Goal: Task Accomplishment & Management: Use online tool/utility

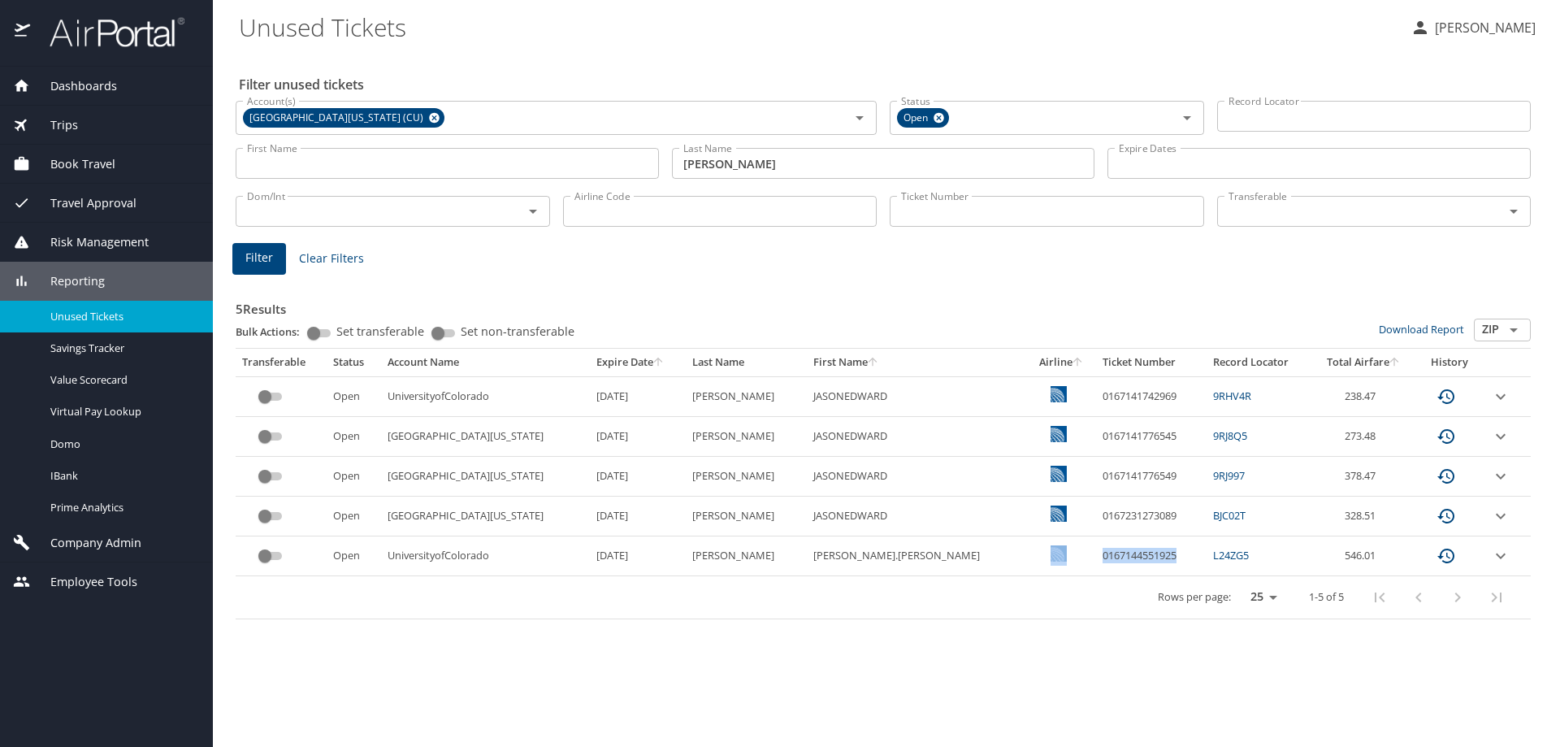
drag, startPoint x: 1094, startPoint y: 557, endPoint x: 1011, endPoint y: 556, distance: 82.9
click at [1011, 556] on tr "Open UniversityofColorado 9/4/2025 DEPAEPE JASON.EDWARD 0167144551925 L24ZG5 54…" at bounding box center [883, 556] width 1295 height 40
copy tr "0167144551925"
drag, startPoint x: 1195, startPoint y: 553, endPoint x: 1156, endPoint y: 553, distance: 39.8
click at [1207, 553] on td "L24ZG5" at bounding box center [1259, 556] width 105 height 40
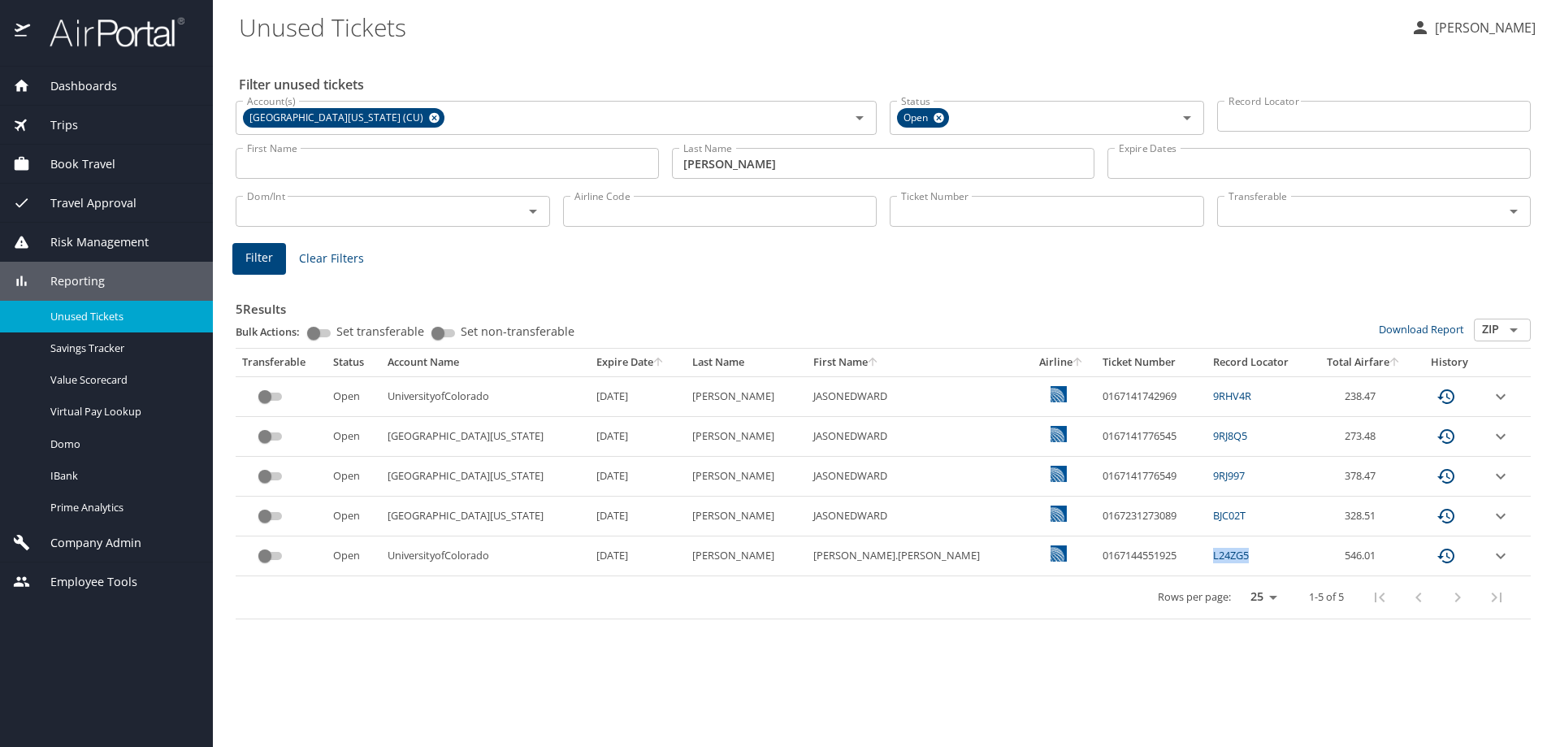
copy link "L24ZG5"
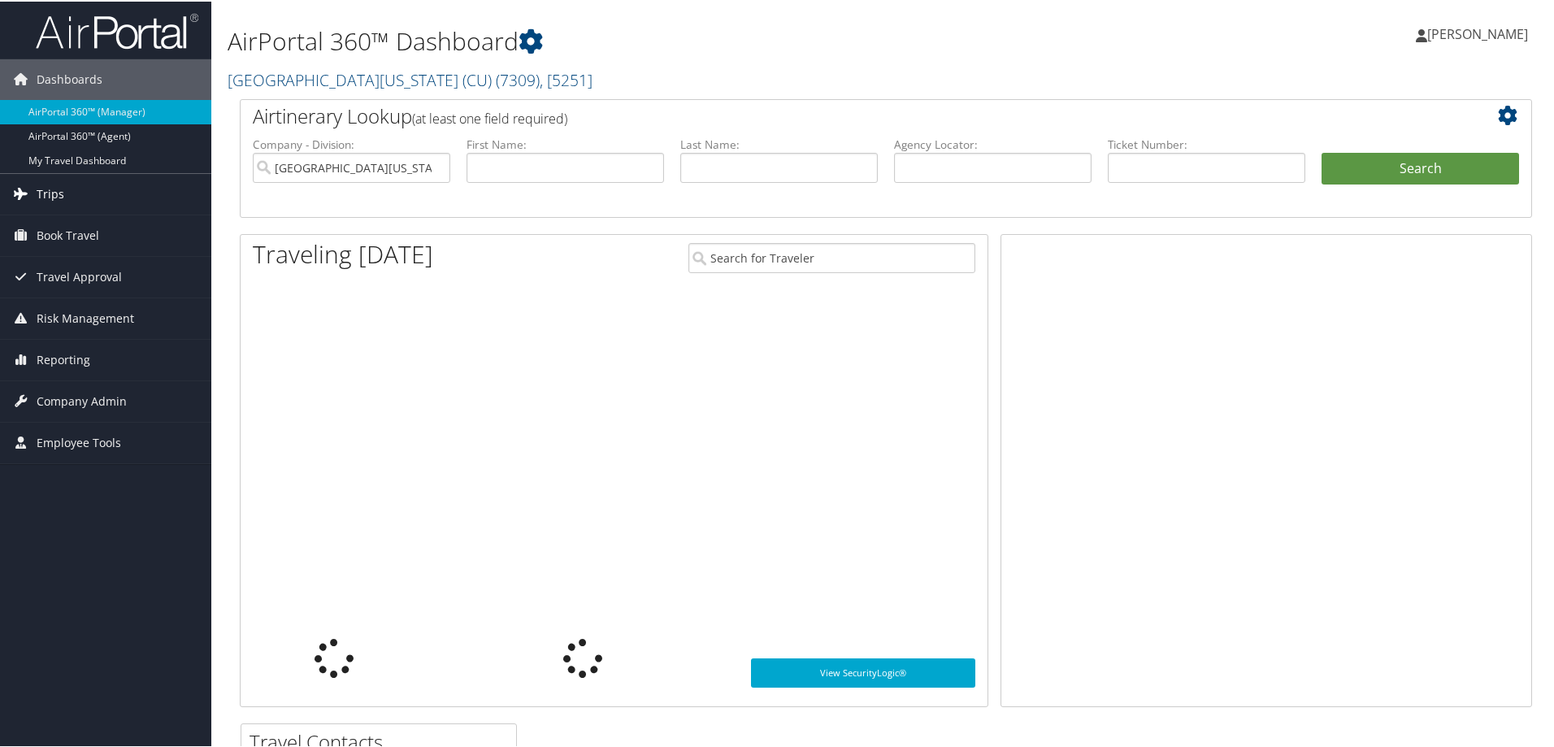
click at [49, 188] on span "Trips" at bounding box center [51, 192] width 28 height 41
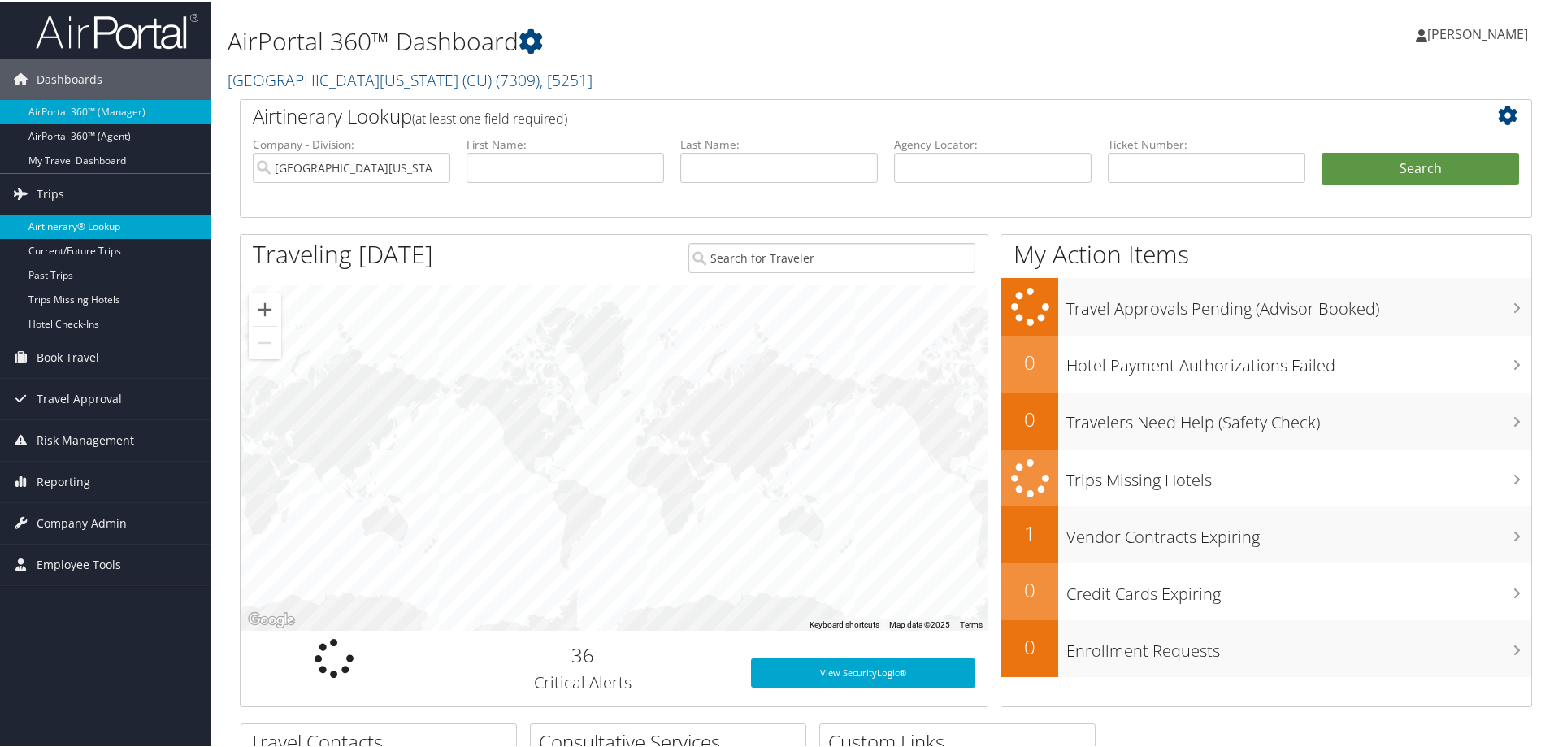
click at [96, 220] on link "Airtinerary® Lookup" at bounding box center [105, 225] width 211 height 24
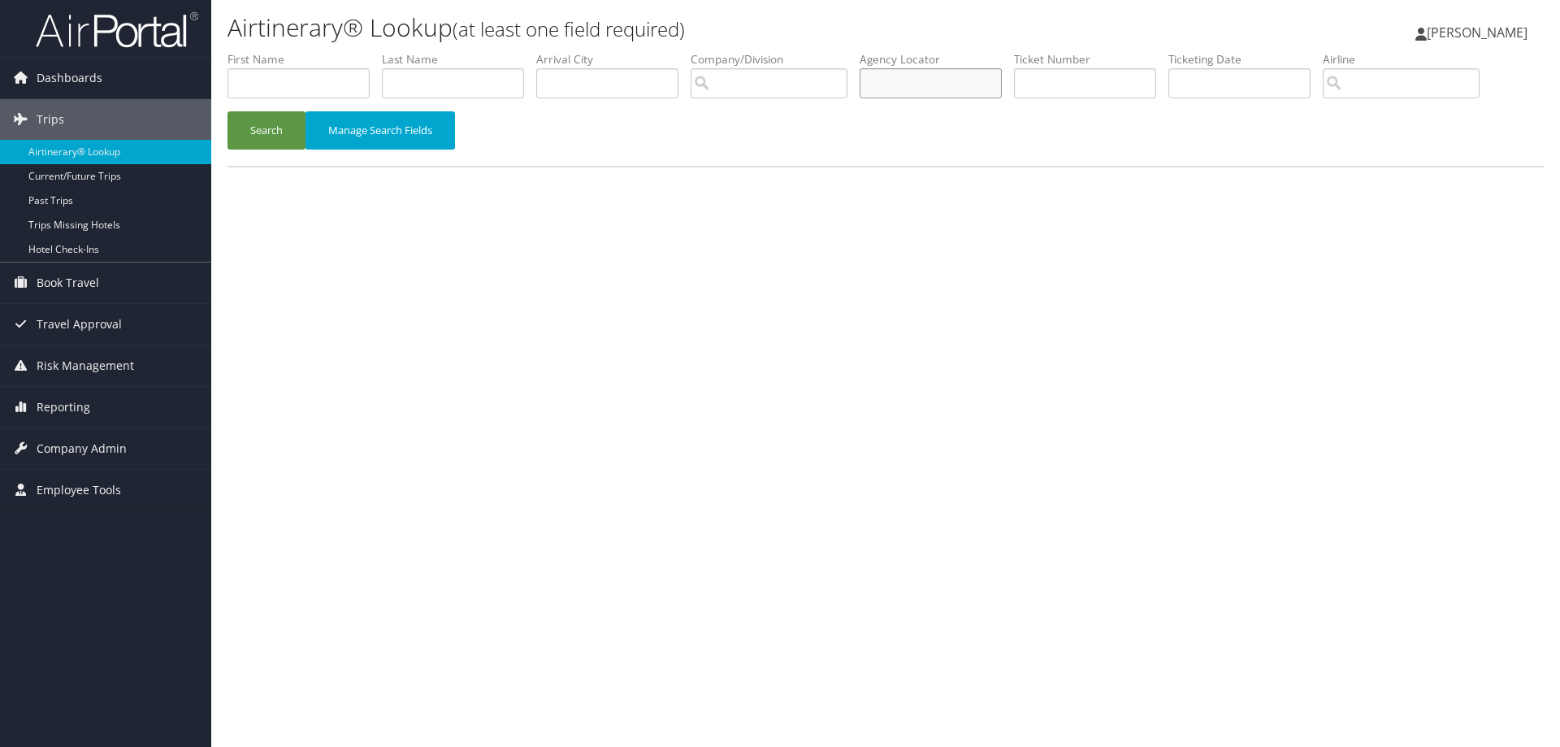
click at [909, 84] on input "text" at bounding box center [931, 83] width 142 height 30
paste input "L24ZG5"
type input "L24ZG5"
click at [288, 136] on button "Search" at bounding box center [267, 130] width 78 height 38
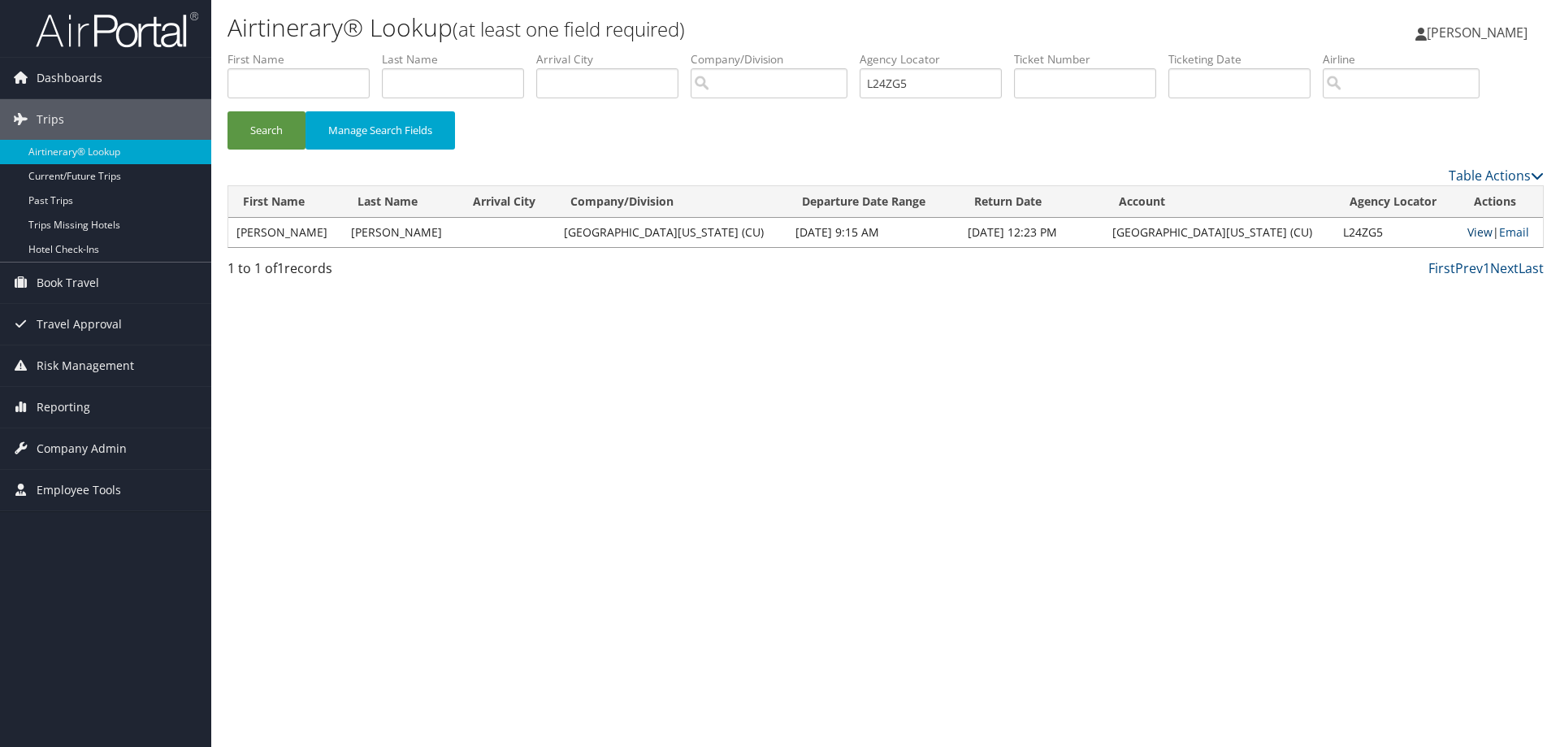
click at [1468, 230] on link "View" at bounding box center [1480, 231] width 25 height 15
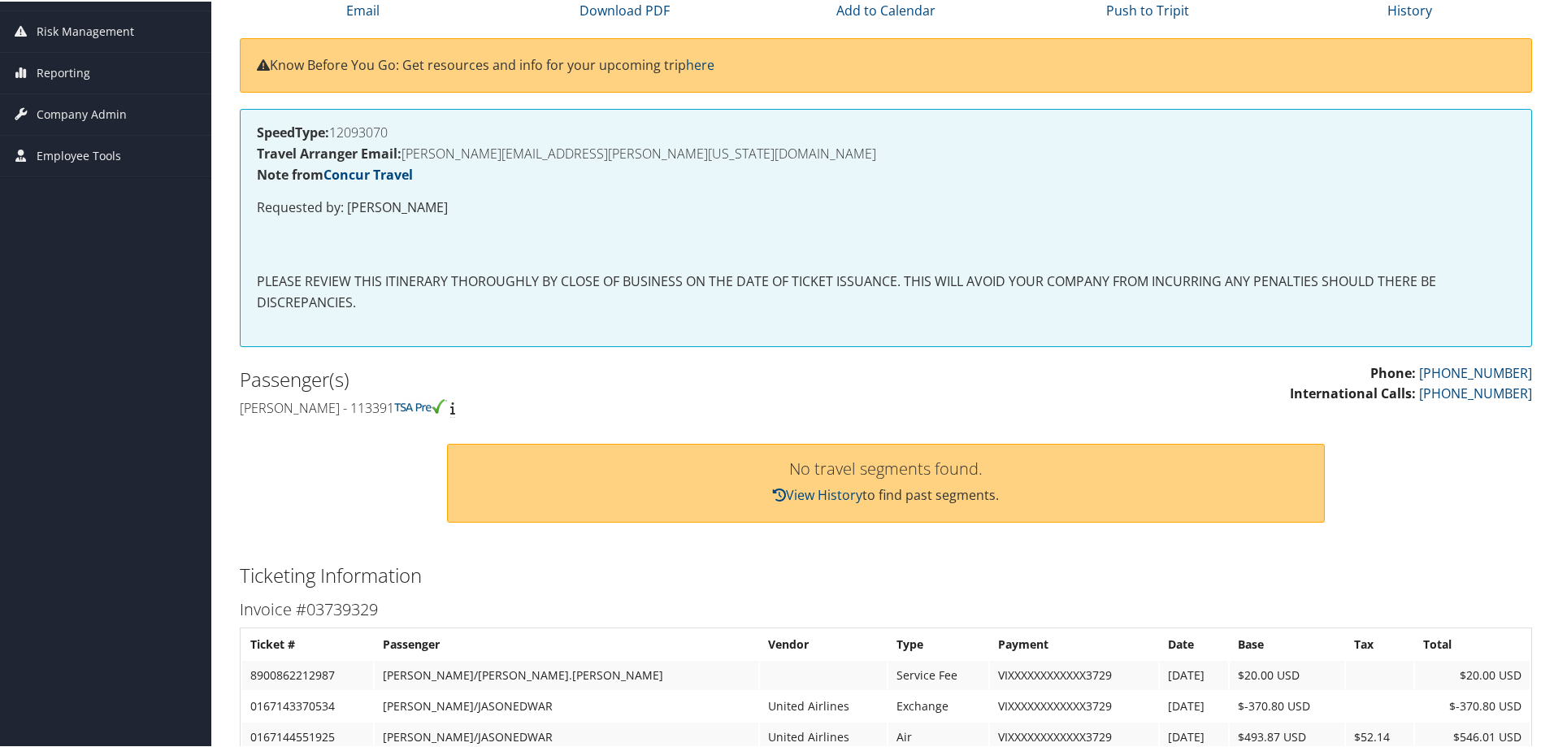
scroll to position [488, 0]
